Goal: Task Accomplishment & Management: Use online tool/utility

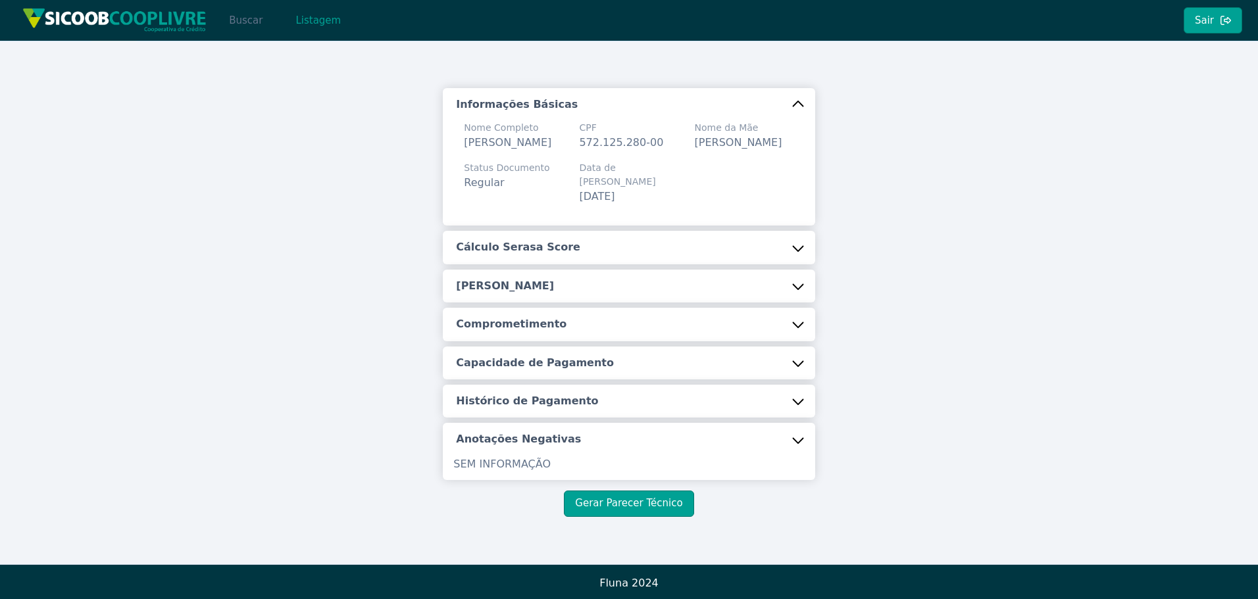
click at [240, 14] on button "Buscar" at bounding box center [246, 20] width 56 height 26
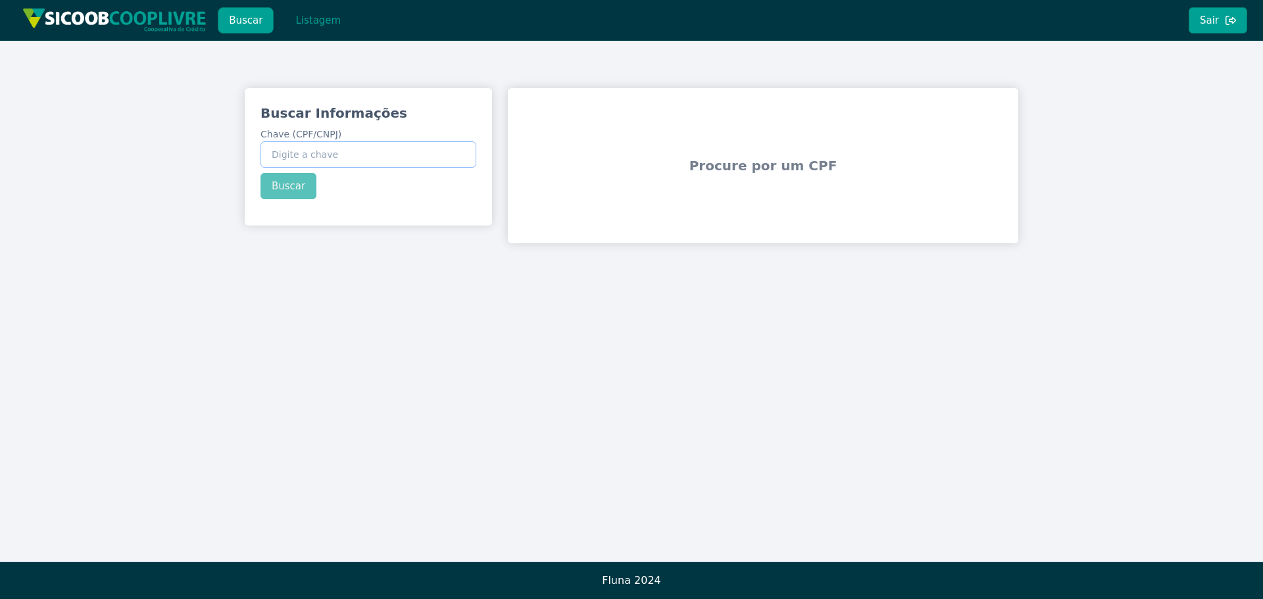
click at [429, 154] on input "Chave (CPF/CNPJ)" at bounding box center [369, 154] width 216 height 26
paste input "39.958.027/0001-27"
type input "39.958.027/0001-27"
click at [299, 197] on button "Buscar" at bounding box center [289, 186] width 56 height 26
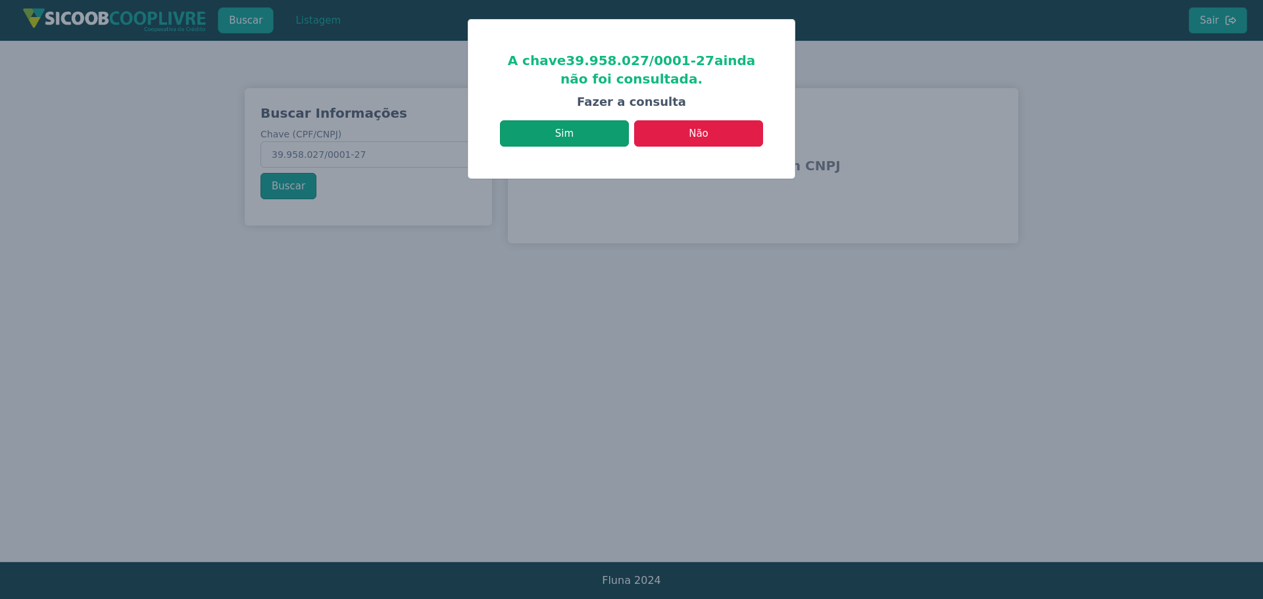
click at [549, 137] on button "Sim" at bounding box center [564, 133] width 129 height 26
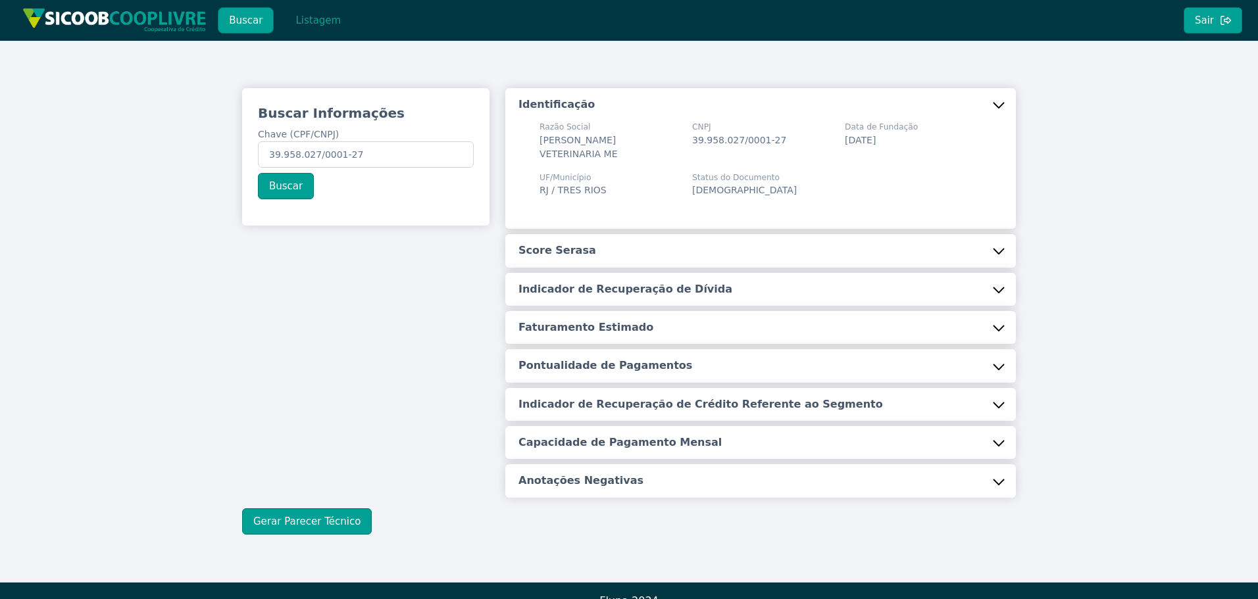
click at [586, 249] on button "Score Serasa" at bounding box center [760, 250] width 511 height 33
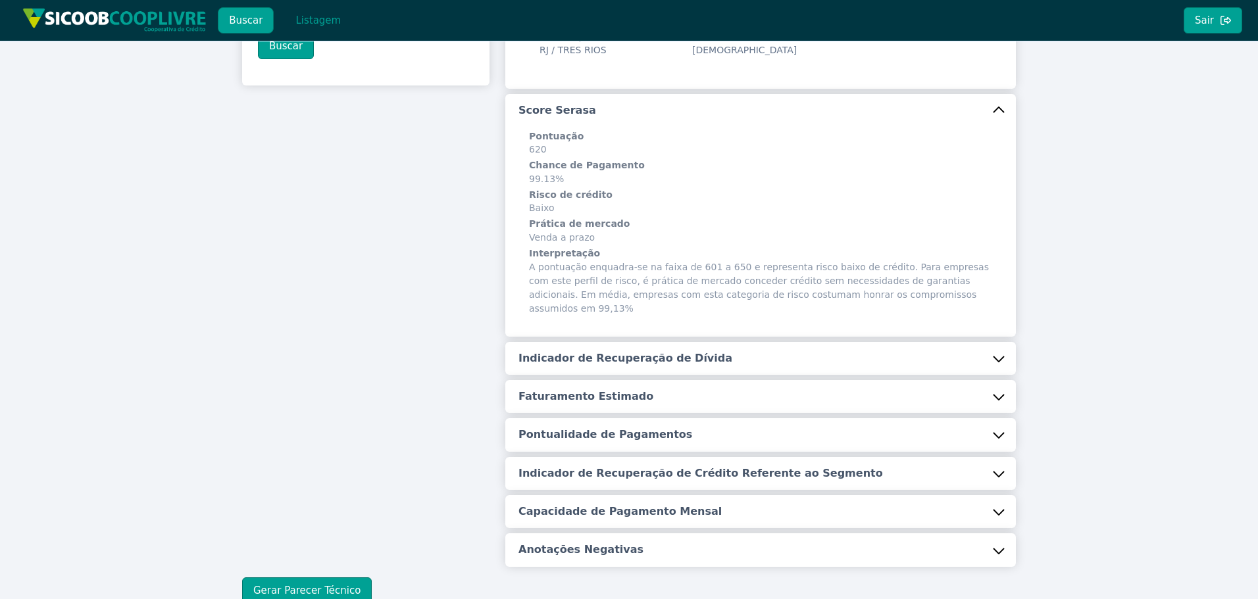
scroll to position [216, 0]
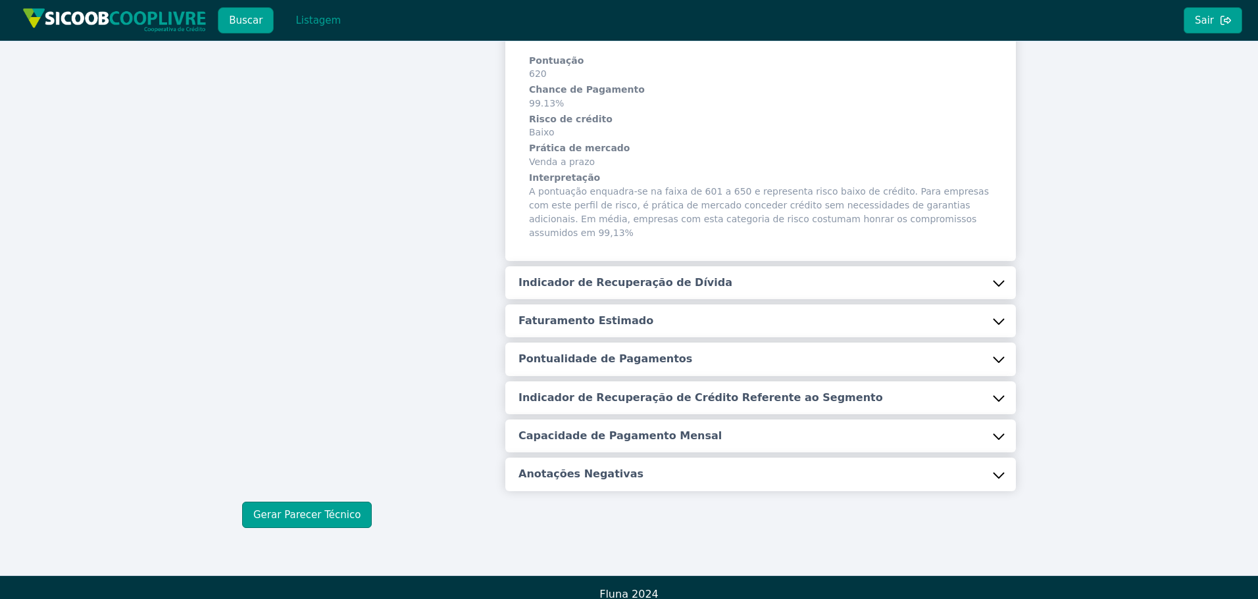
click at [597, 251] on div "Identificação Razão Social [PERSON_NAME] VETERINARIA ME CNPJ 39.958.027/0001-27…" at bounding box center [760, 181] width 511 height 619
click at [590, 276] on h5 "Indicador de Recuperação de Dívida" at bounding box center [626, 283] width 214 height 14
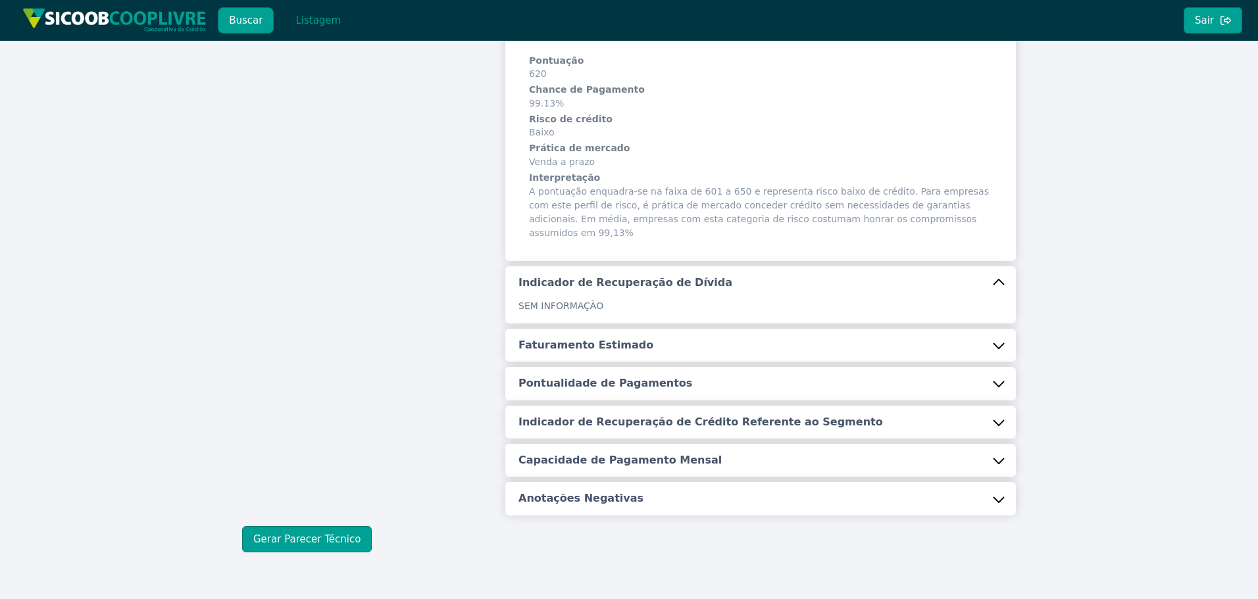
click at [589, 338] on h5 "Faturamento Estimado" at bounding box center [586, 345] width 135 height 14
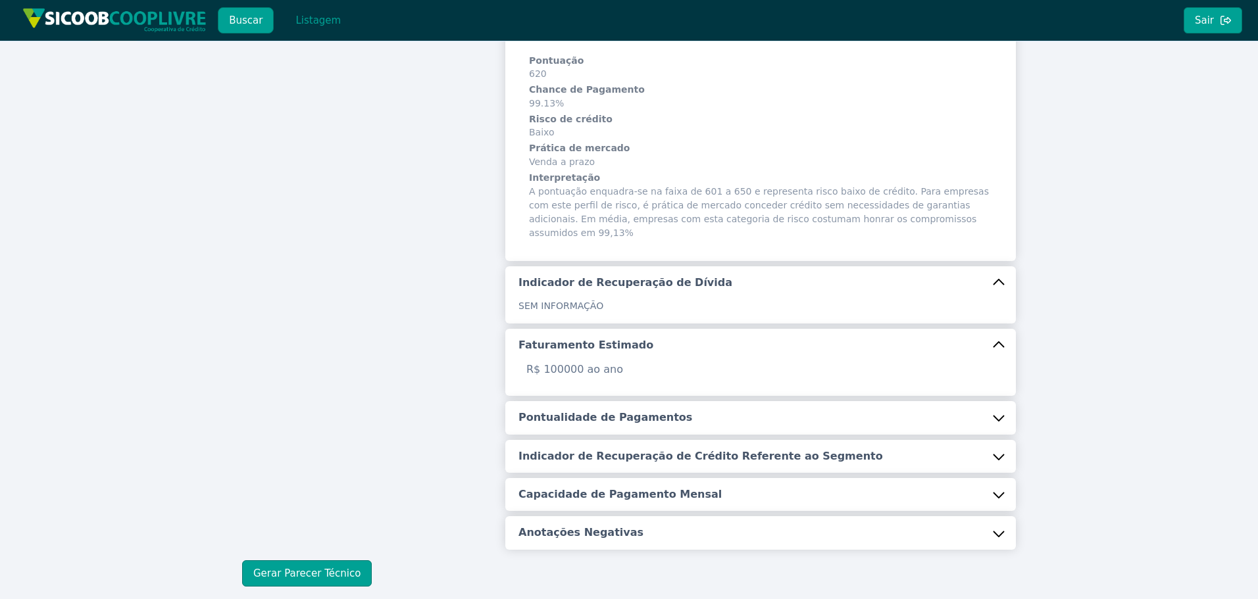
click at [615, 401] on button "Pontualidade de Pagamentos" at bounding box center [760, 417] width 511 height 33
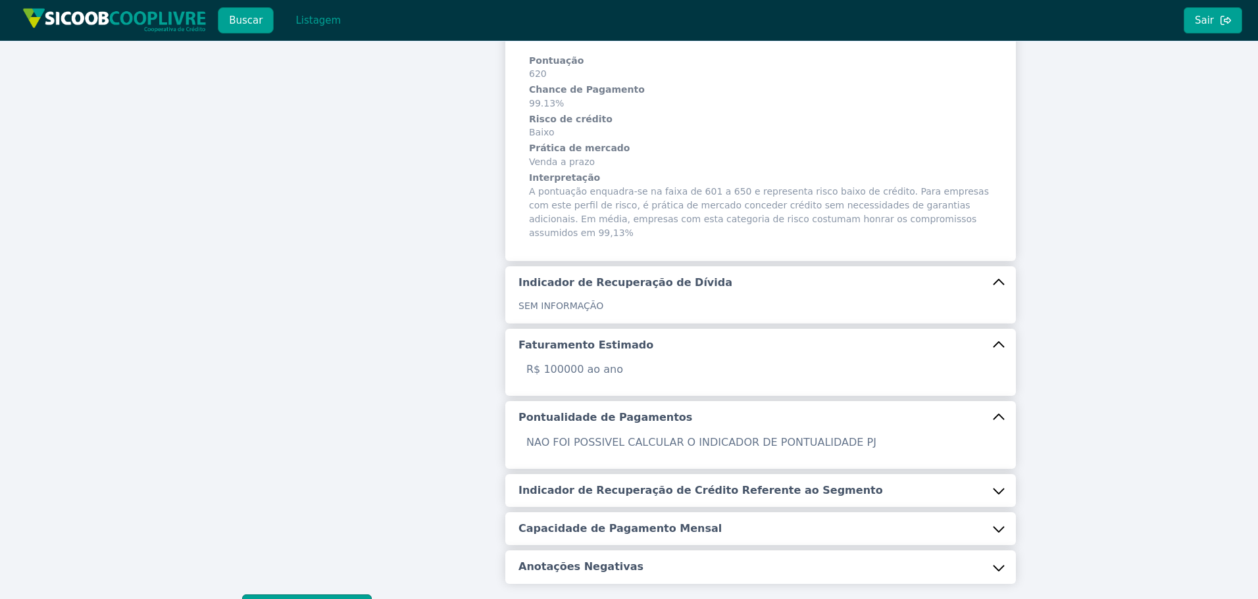
drag, startPoint x: 624, startPoint y: 474, endPoint x: 635, endPoint y: 501, distance: 29.0
click at [625, 484] on h5 "Indicador de Recuperação de Crédito Referente ao Segmento" at bounding box center [701, 491] width 365 height 14
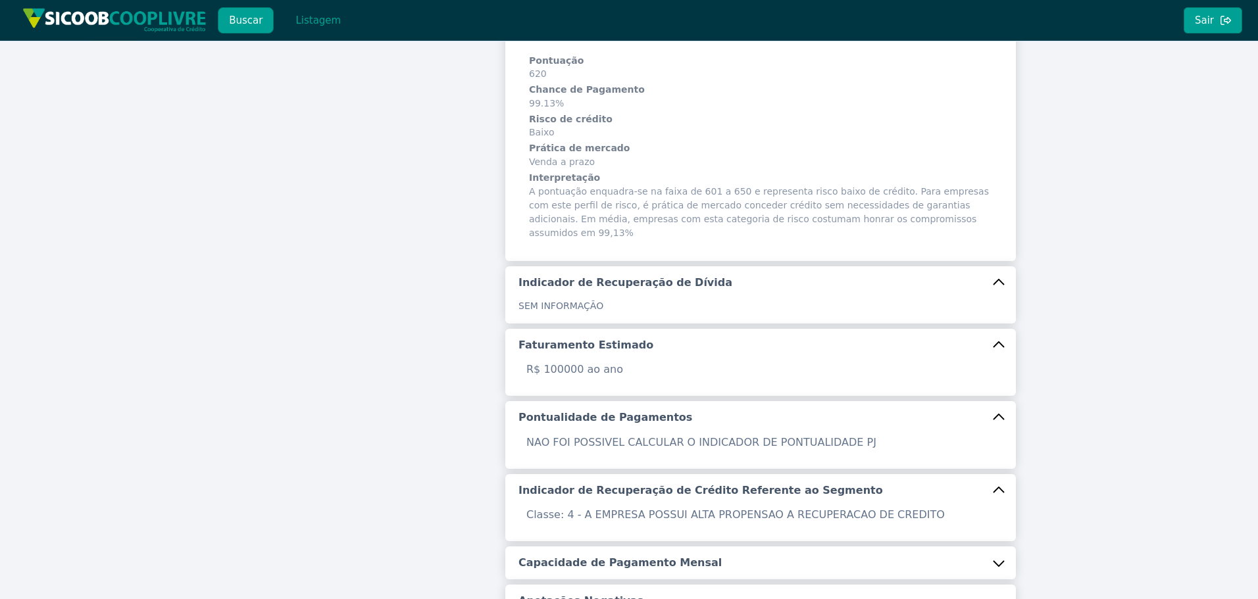
click at [658, 547] on button "Capacidade de Pagamento Mensal" at bounding box center [760, 563] width 511 height 33
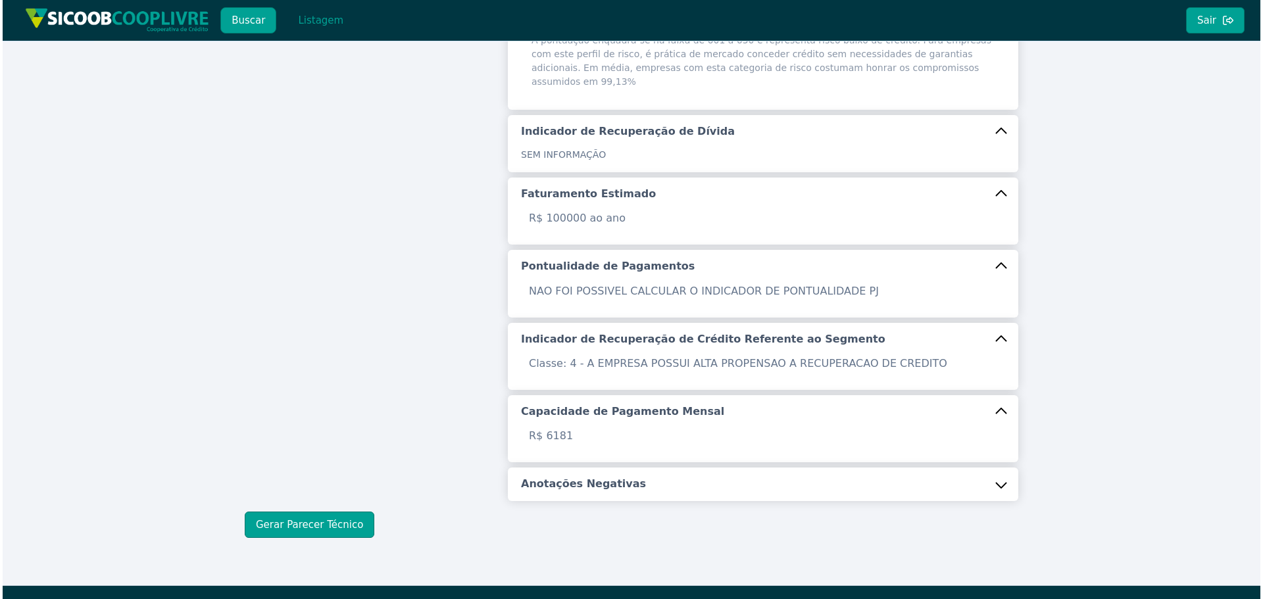
scroll to position [377, 0]
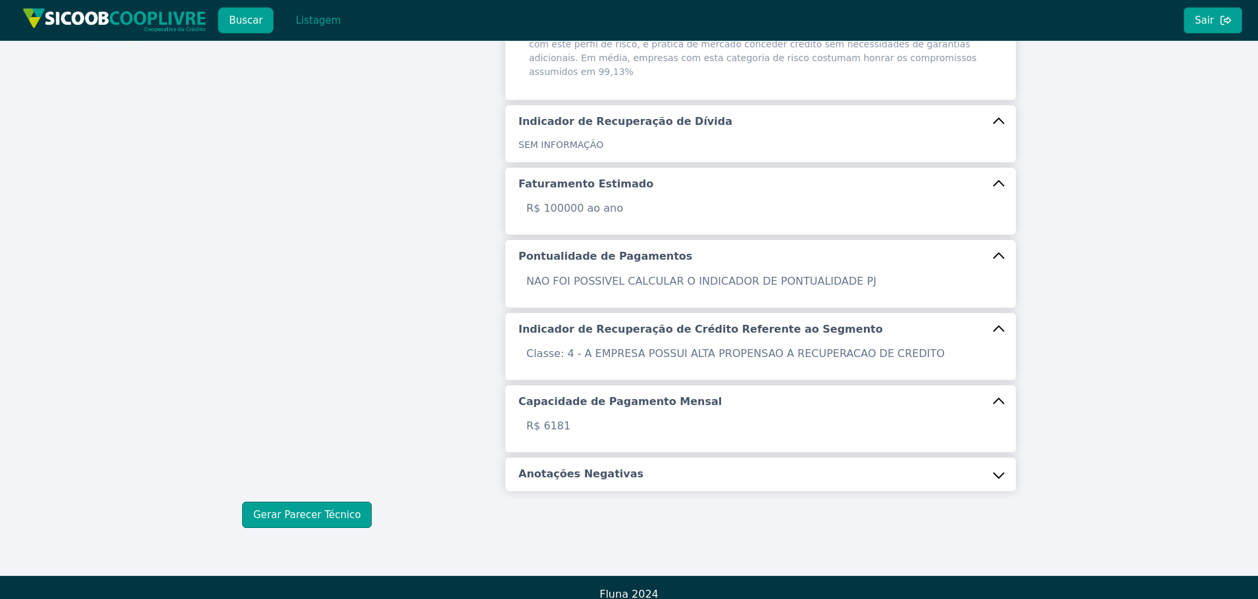
click at [592, 467] on h5 "Anotações Negativas" at bounding box center [581, 474] width 125 height 14
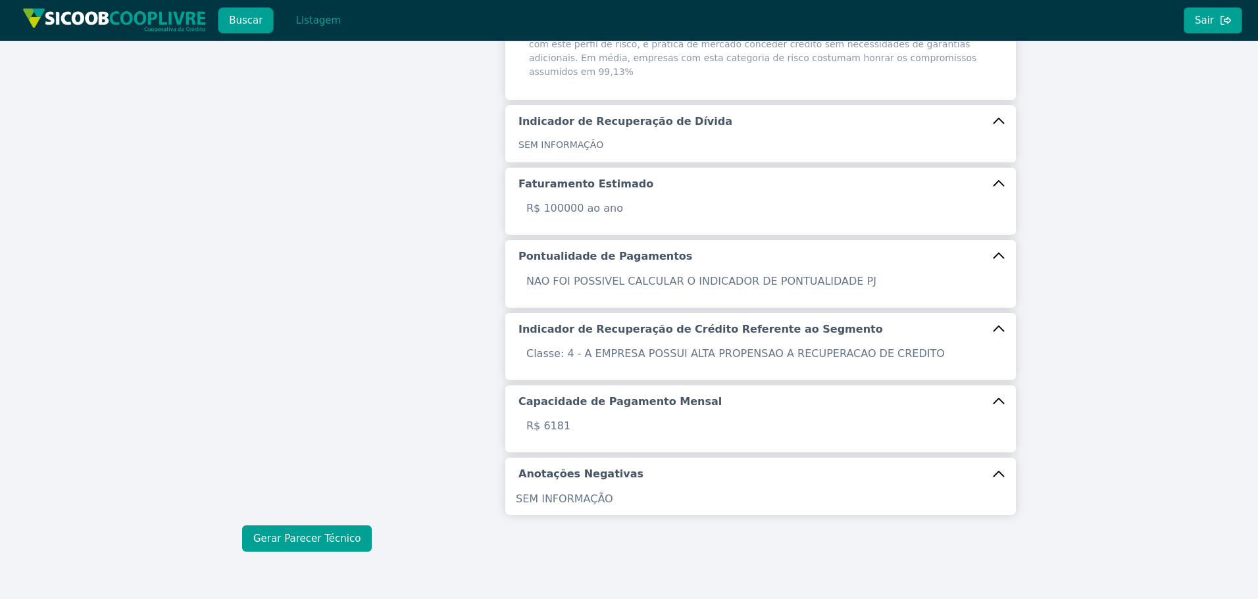
click at [338, 526] on button "Gerar Parecer Técnico" at bounding box center [307, 539] width 130 height 26
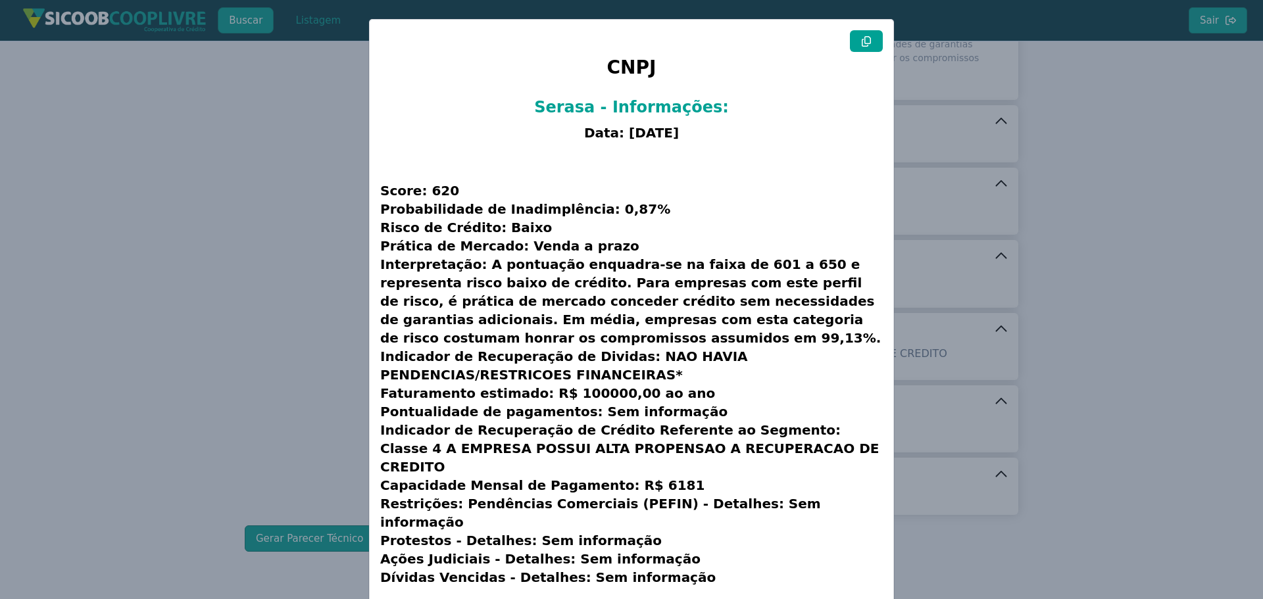
click at [869, 49] on button at bounding box center [866, 41] width 33 height 22
